Goal: Obtain resource: Download file/media

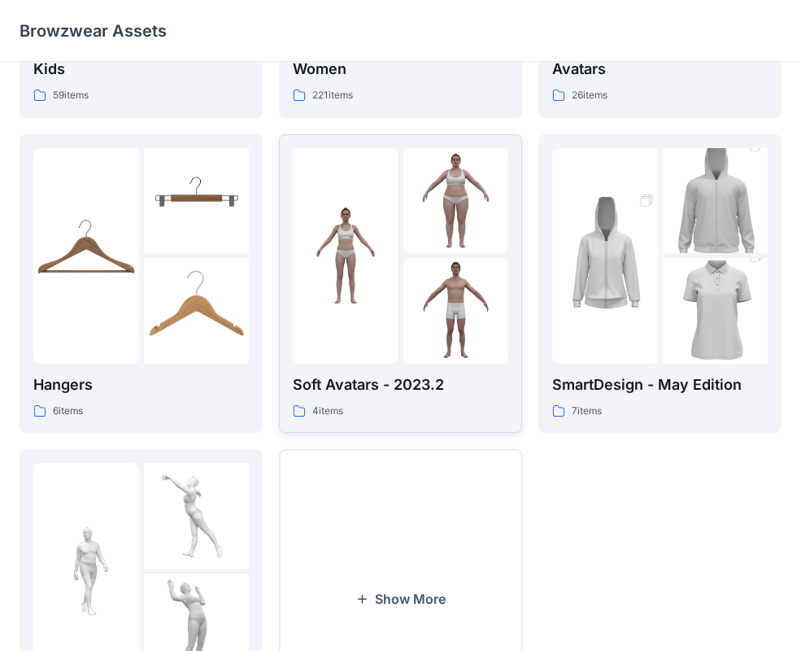
scroll to position [38, 0]
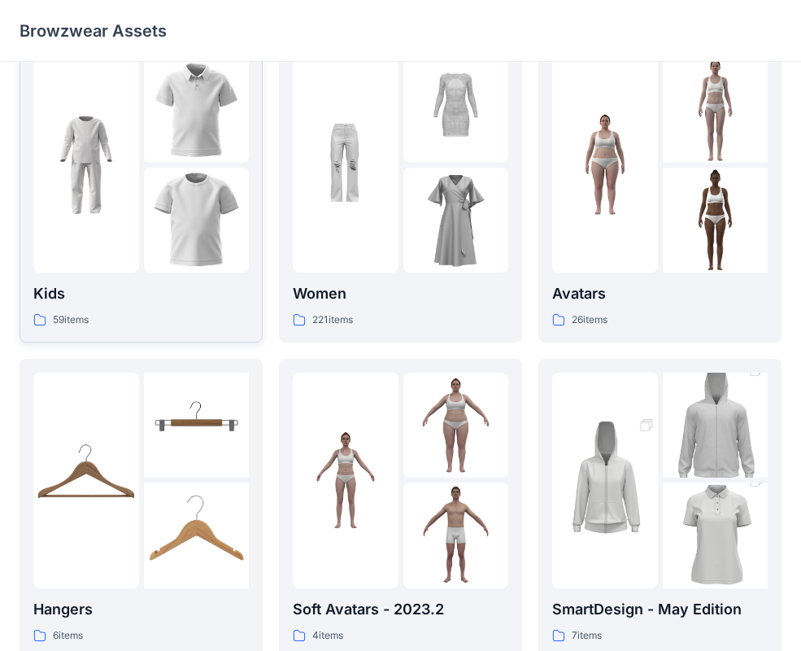
click at [108, 199] on img at bounding box center [86, 165] width 106 height 106
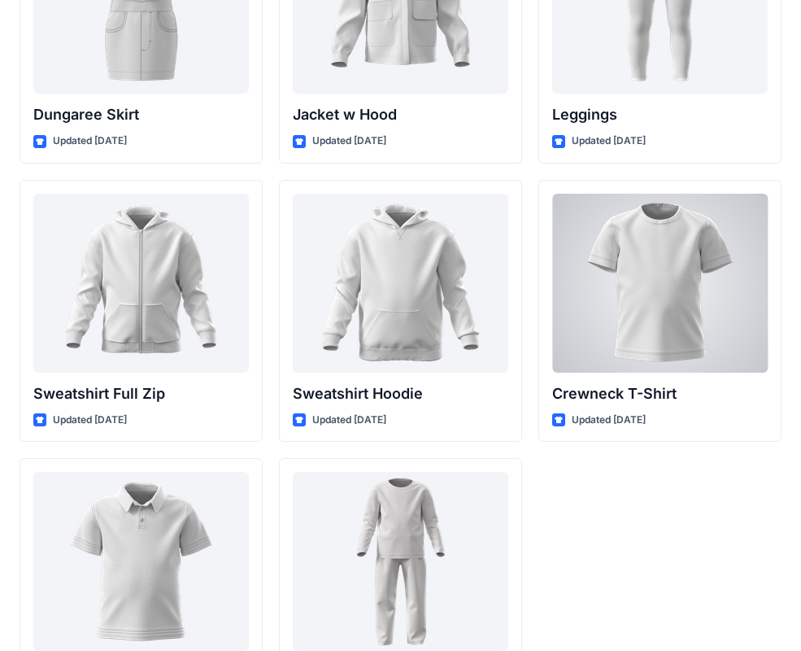
scroll to position [5000, 0]
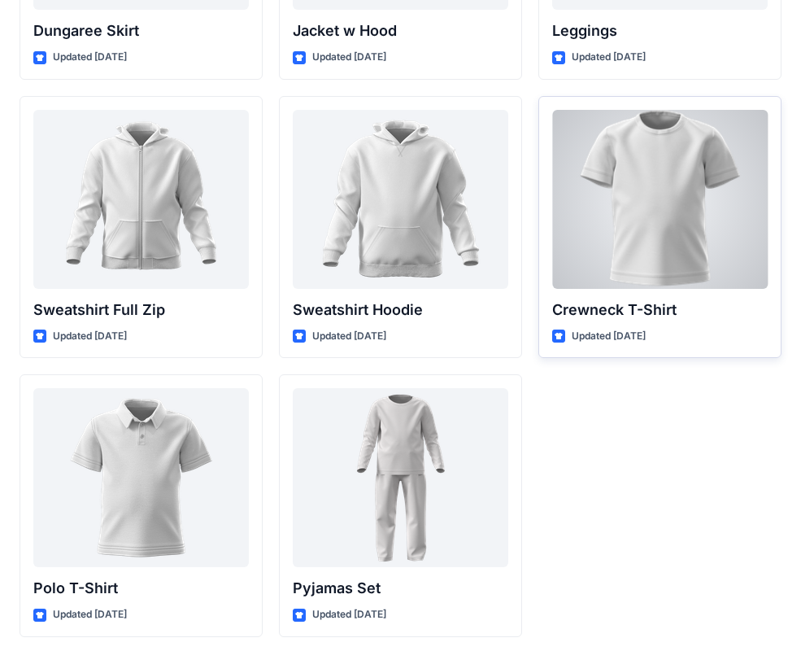
click at [654, 252] on div at bounding box center [660, 199] width 216 height 179
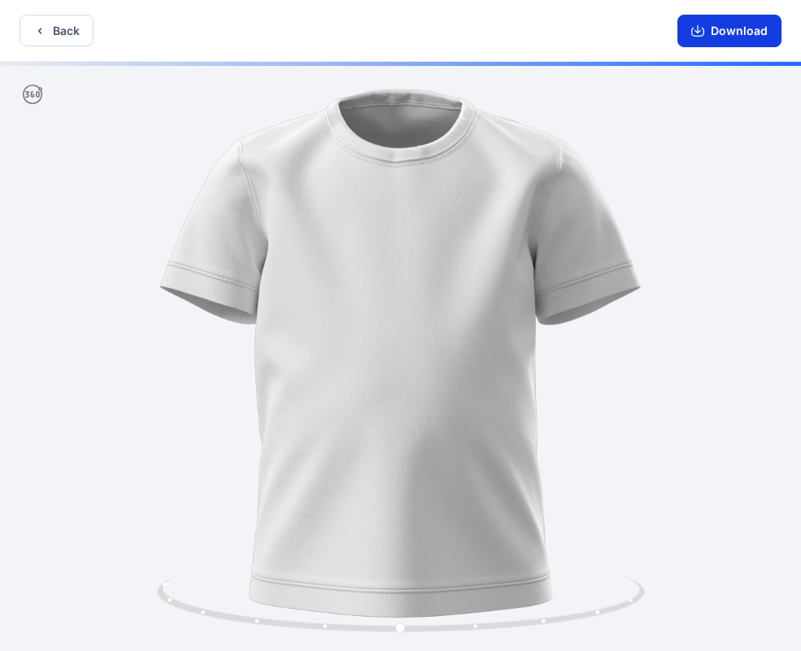
click at [734, 40] on button "Download" at bounding box center [729, 31] width 104 height 33
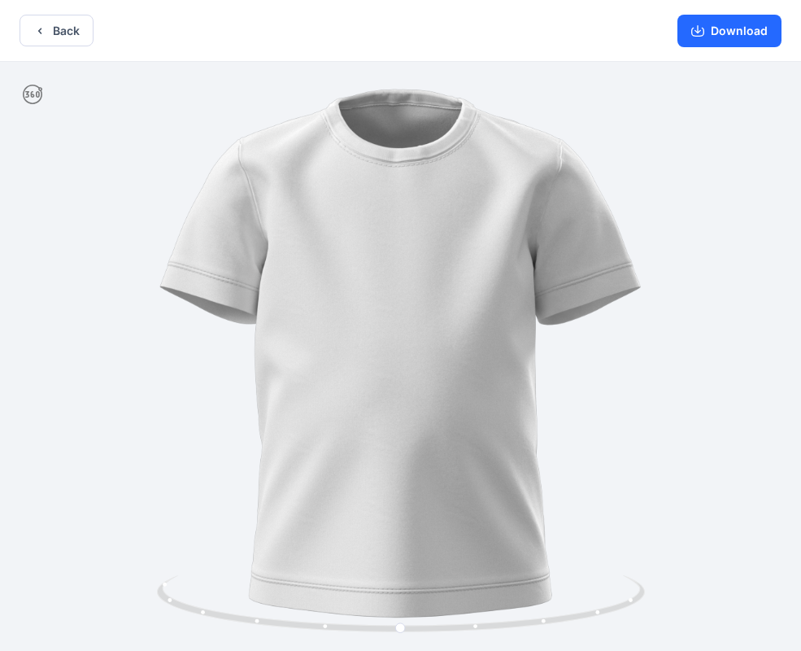
click at [71, 51] on div "Back Download" at bounding box center [400, 31] width 801 height 62
click at [68, 42] on button "Back" at bounding box center [57, 31] width 74 height 32
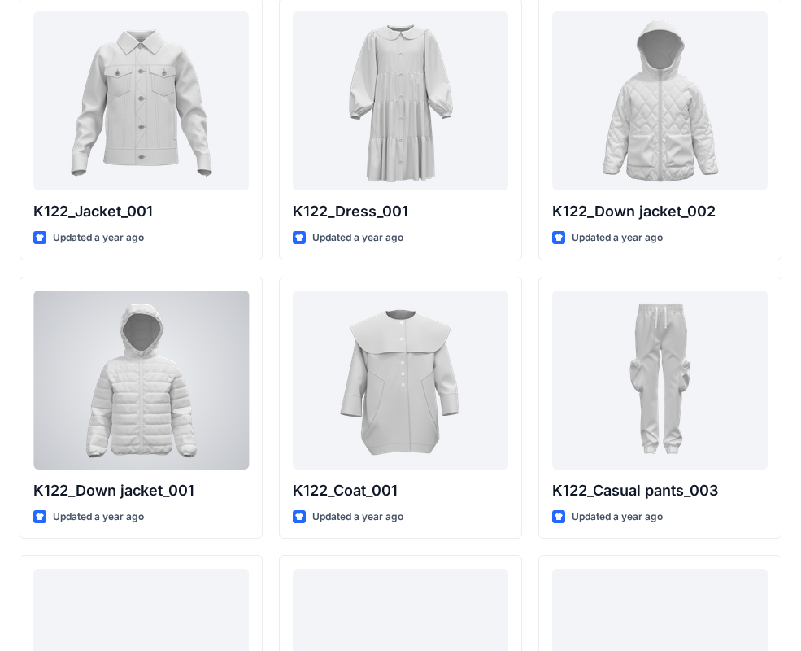
scroll to position [696, 0]
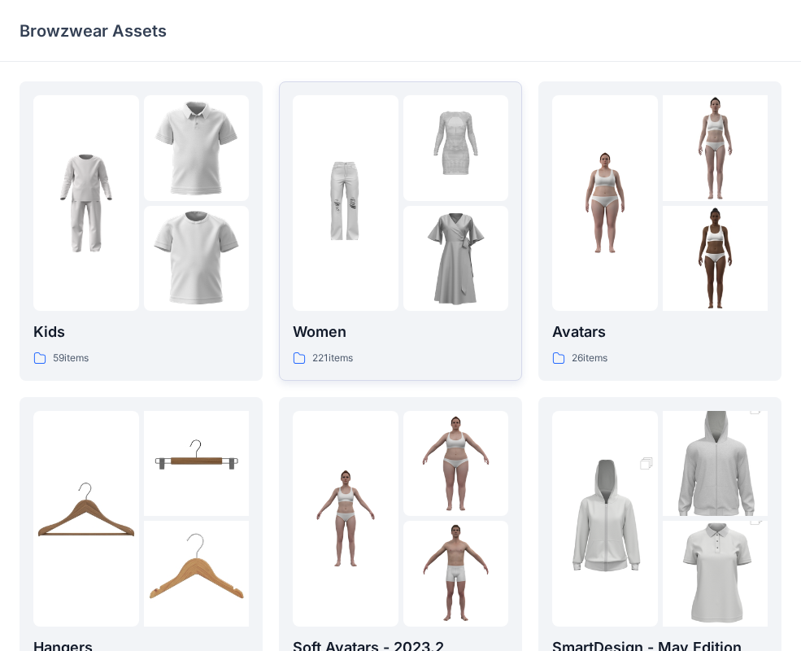
click at [366, 216] on img at bounding box center [346, 203] width 106 height 106
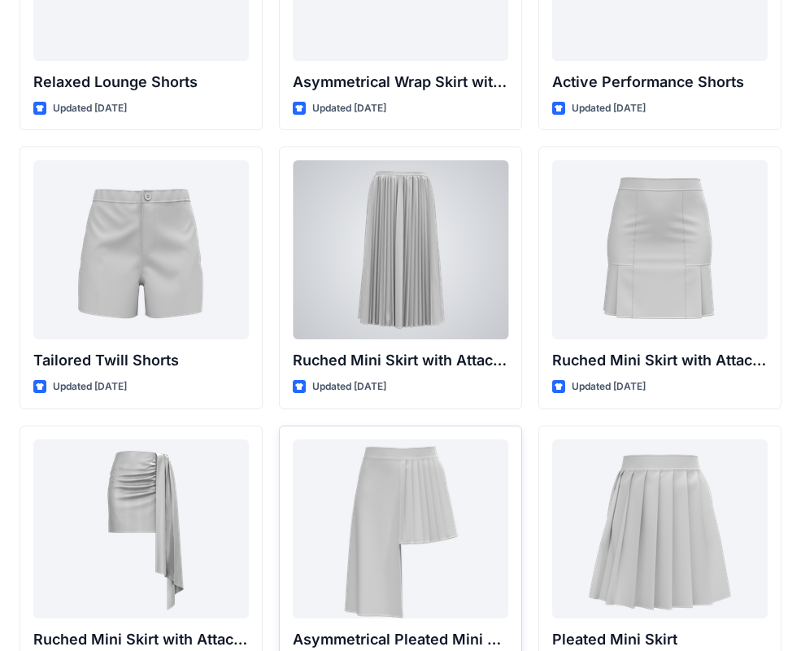
scroll to position [4202, 0]
